Goal: Task Accomplishment & Management: Manage account settings

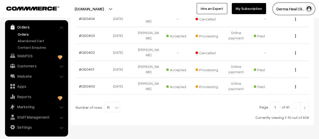
scroll to position [207, 0]
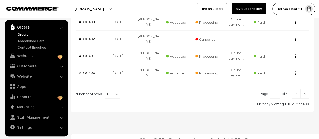
click at [108, 89] on span "10" at bounding box center [112, 94] width 15 height 10
select select "60"
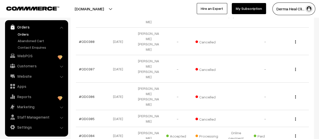
scroll to position [504, 0]
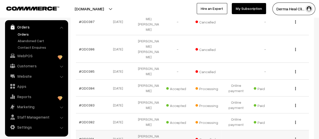
click at [89, 137] on link "#OD0381" at bounding box center [86, 139] width 15 height 4
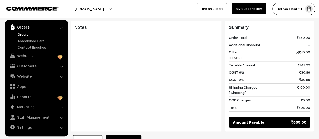
scroll to position [256, 0]
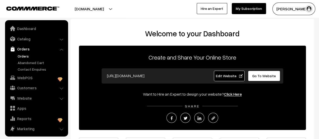
scroll to position [4, 0]
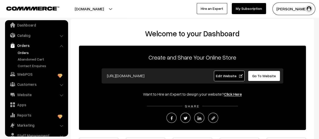
drag, startPoint x: 23, startPoint y: 53, endPoint x: 52, endPoint y: 51, distance: 29.1
click at [23, 53] on link "Orders" at bounding box center [41, 52] width 50 height 5
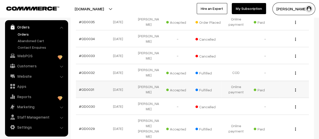
scroll to position [192, 0]
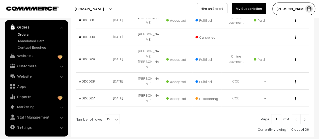
click at [114, 117] on b at bounding box center [116, 119] width 5 height 5
select select "40"
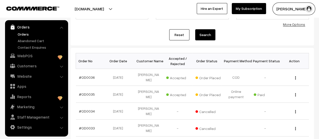
scroll to position [50, 0]
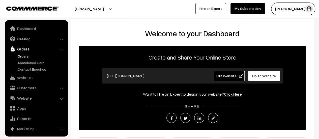
scroll to position [4, 0]
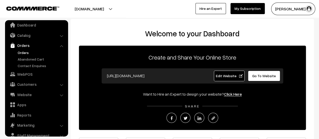
click at [27, 52] on link "Orders" at bounding box center [41, 52] width 50 height 5
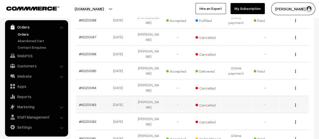
scroll to position [204, 0]
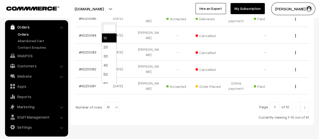
click at [110, 102] on span "10" at bounding box center [112, 107] width 15 height 10
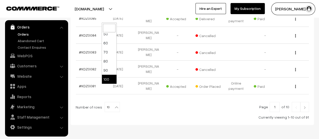
select select "100"
